Goal: Task Accomplishment & Management: Complete application form

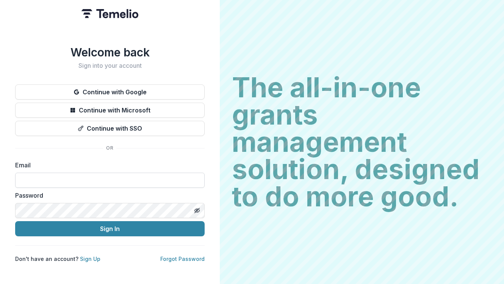
click at [42, 179] on input at bounding box center [109, 180] width 189 height 15
type input "**********"
click at [310, 31] on div "The all-in-one grants management solution, designed to do more good. The all-in…" at bounding box center [362, 142] width 284 height 284
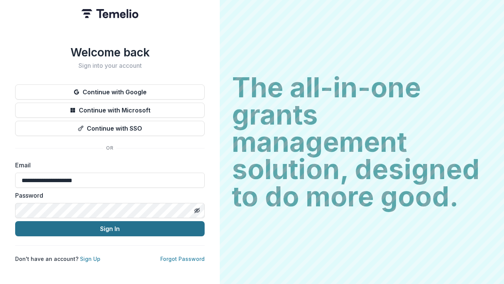
click at [89, 223] on button "Sign In" at bounding box center [109, 228] width 189 height 15
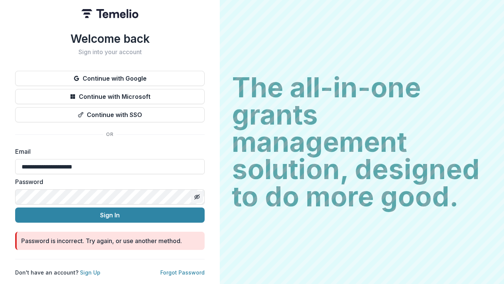
click at [197, 194] on icon "Toggle password visibility" at bounding box center [197, 197] width 6 height 6
click at [215, 190] on div "**********" at bounding box center [110, 142] width 220 height 284
click at [105, 237] on div "Password is incorrect. Try again, or use another method." at bounding box center [101, 240] width 161 height 9
click at [177, 269] on link "Forgot Password" at bounding box center [182, 272] width 44 height 6
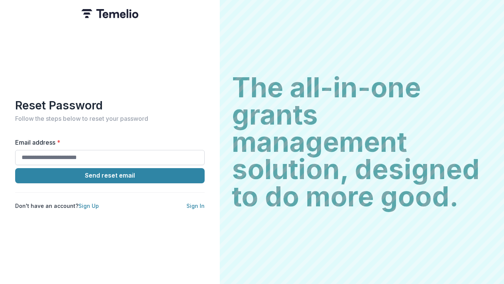
click at [92, 155] on input "Email address *" at bounding box center [109, 157] width 189 height 15
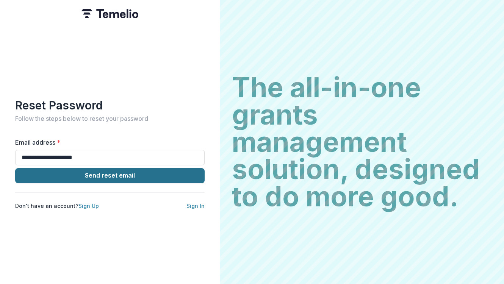
type input "**********"
click at [106, 172] on button "Send reset email" at bounding box center [109, 175] width 189 height 15
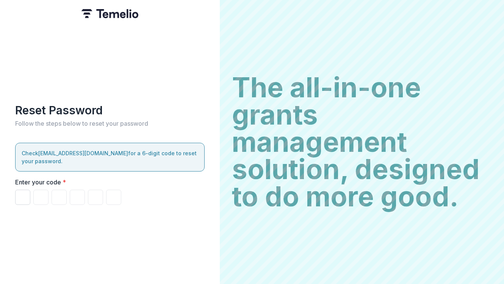
click at [23, 197] on input "Please enter your pin code" at bounding box center [22, 197] width 15 height 15
paste input "*"
type input "*"
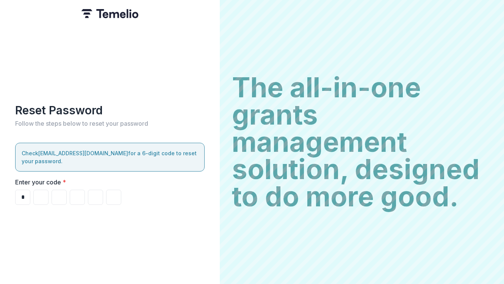
type input "*"
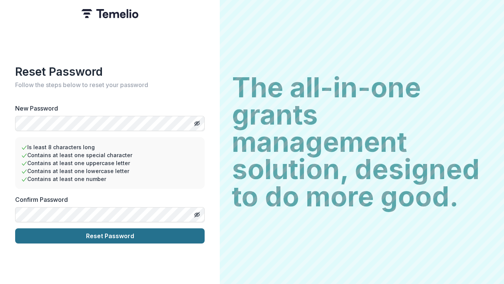
click at [100, 233] on button "Reset Password" at bounding box center [109, 235] width 189 height 15
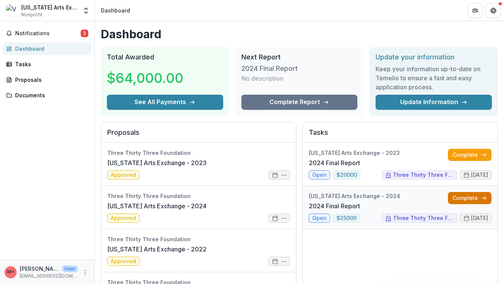
click at [470, 195] on link "Complete" at bounding box center [470, 198] width 44 height 12
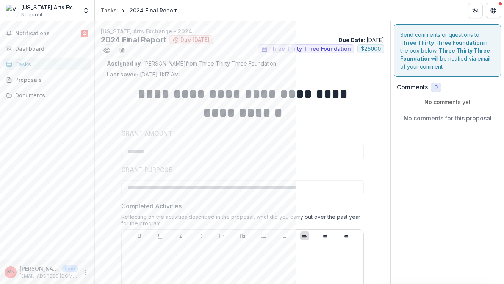
click at [324, 133] on label "GRANT AMOUNT" at bounding box center [240, 133] width 238 height 9
click at [325, 133] on label "GRANT AMOUNT" at bounding box center [240, 133] width 238 height 9
click at [273, 15] on header "Tasks 2024 Final Report" at bounding box center [299, 10] width 409 height 21
click at [253, 30] on p "Vermont Arts Exchange - 2024" at bounding box center [242, 31] width 283 height 8
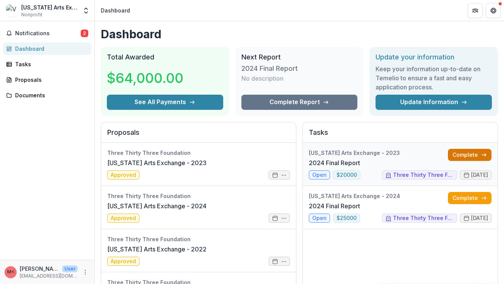
click at [464, 154] on link "Complete" at bounding box center [470, 155] width 44 height 12
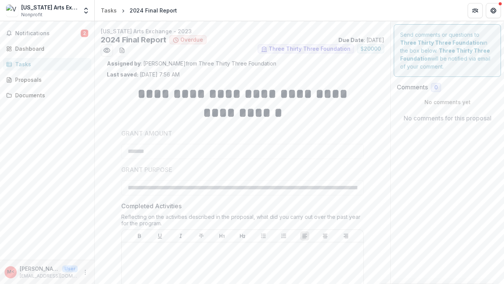
click at [218, 166] on label "GRANT PURPOSE" at bounding box center [240, 169] width 238 height 9
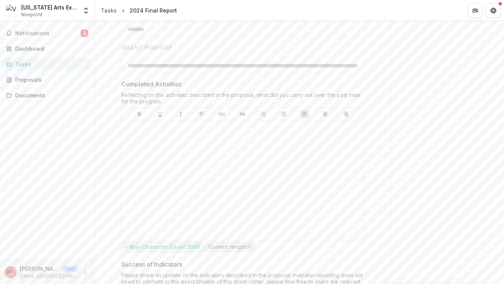
scroll to position [116, 0]
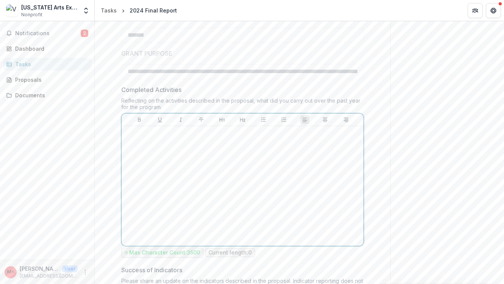
click at [176, 156] on div at bounding box center [243, 186] width 236 height 114
click at [142, 144] on div at bounding box center [243, 186] width 236 height 114
click at [150, 145] on div at bounding box center [243, 186] width 236 height 114
click at [144, 137] on p at bounding box center [243, 133] width 236 height 8
click at [193, 189] on div at bounding box center [243, 186] width 236 height 114
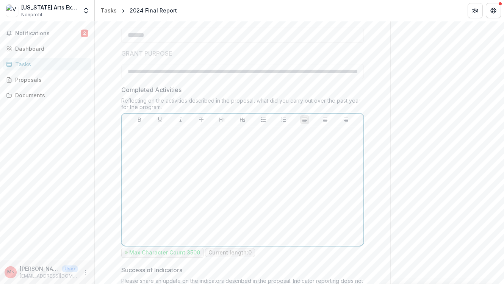
click at [193, 189] on div at bounding box center [243, 186] width 236 height 114
click at [215, 51] on label "GRANT PURPOSE" at bounding box center [240, 53] width 238 height 9
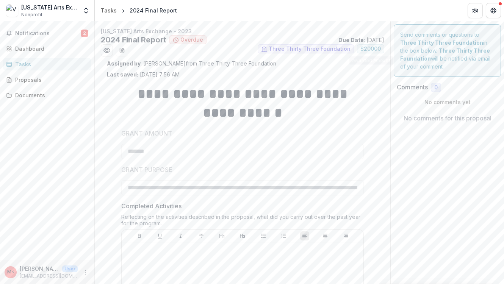
drag, startPoint x: 371, startPoint y: 33, endPoint x: 372, endPoint y: 7, distance: 25.8
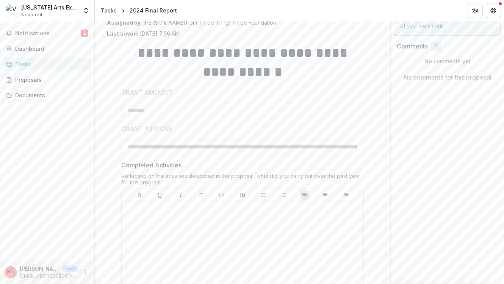
scroll to position [6, 0]
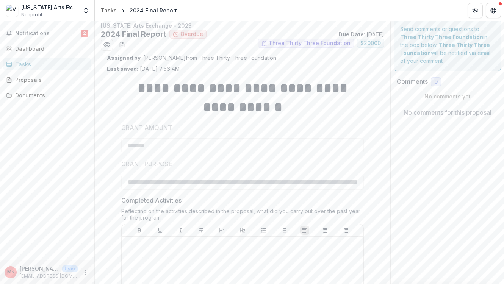
click at [358, 163] on label "GRANT PURPOSE" at bounding box center [240, 163] width 238 height 9
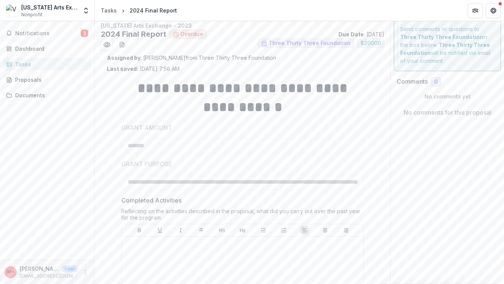
click at [344, 126] on label "GRANT AMOUNT" at bounding box center [240, 127] width 238 height 9
click at [256, 8] on header "Tasks 2024 Final Report" at bounding box center [299, 10] width 409 height 21
click at [53, 144] on div "Notifications 2 Dashboard Tasks Proposals Documents" at bounding box center [47, 140] width 94 height 239
